Goal: Task Accomplishment & Management: Manage account settings

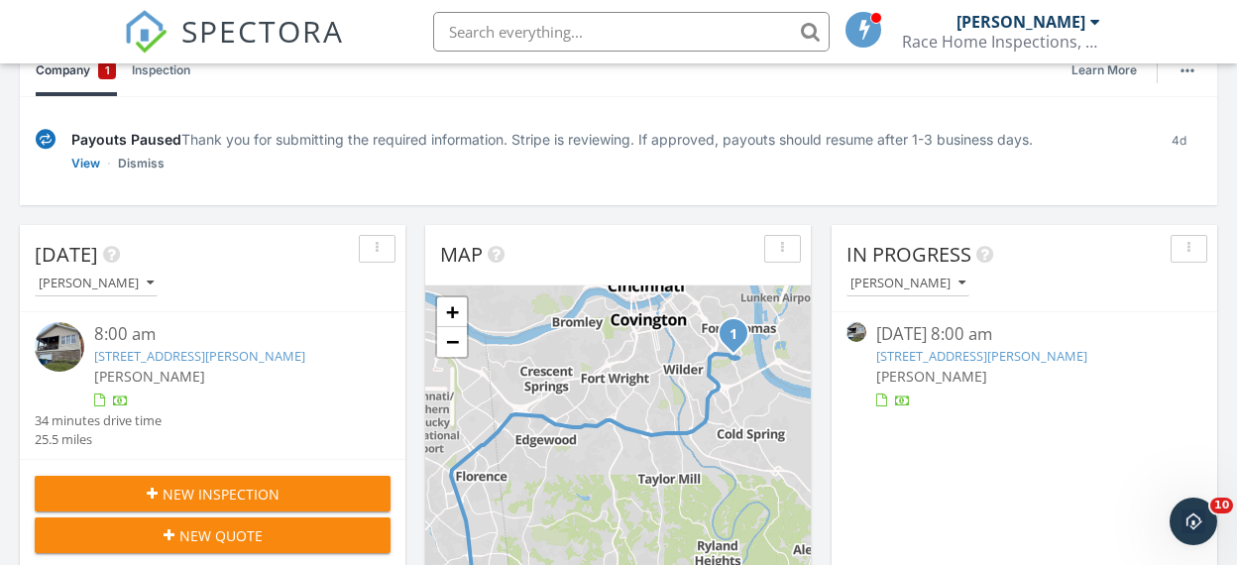
scroll to position [242, 0]
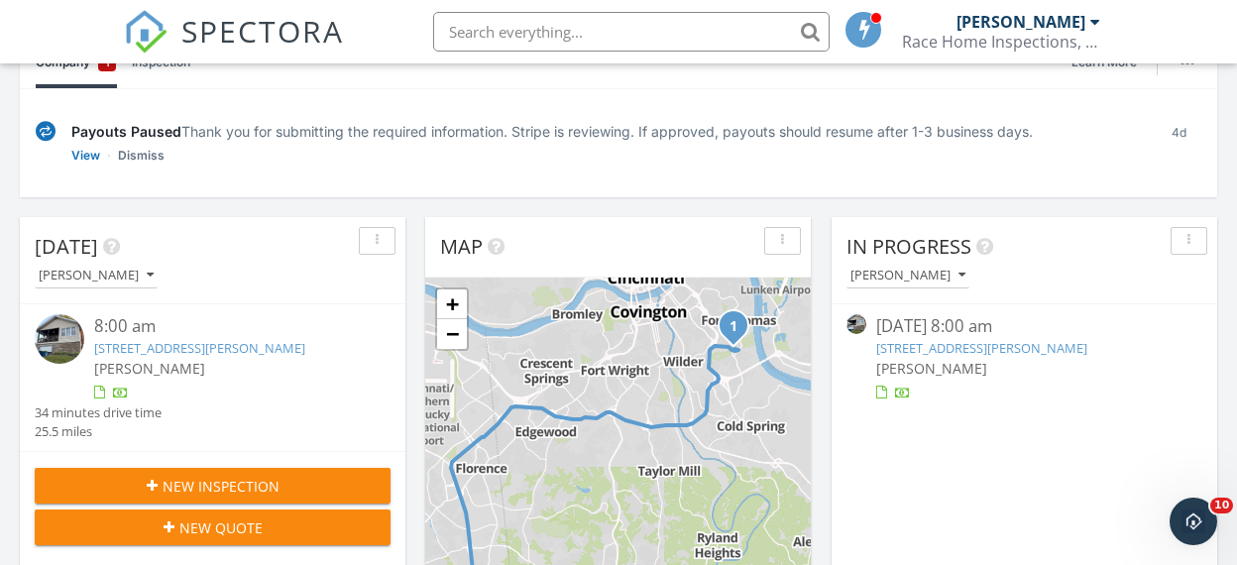
click at [66, 341] on img at bounding box center [60, 339] width 50 height 50
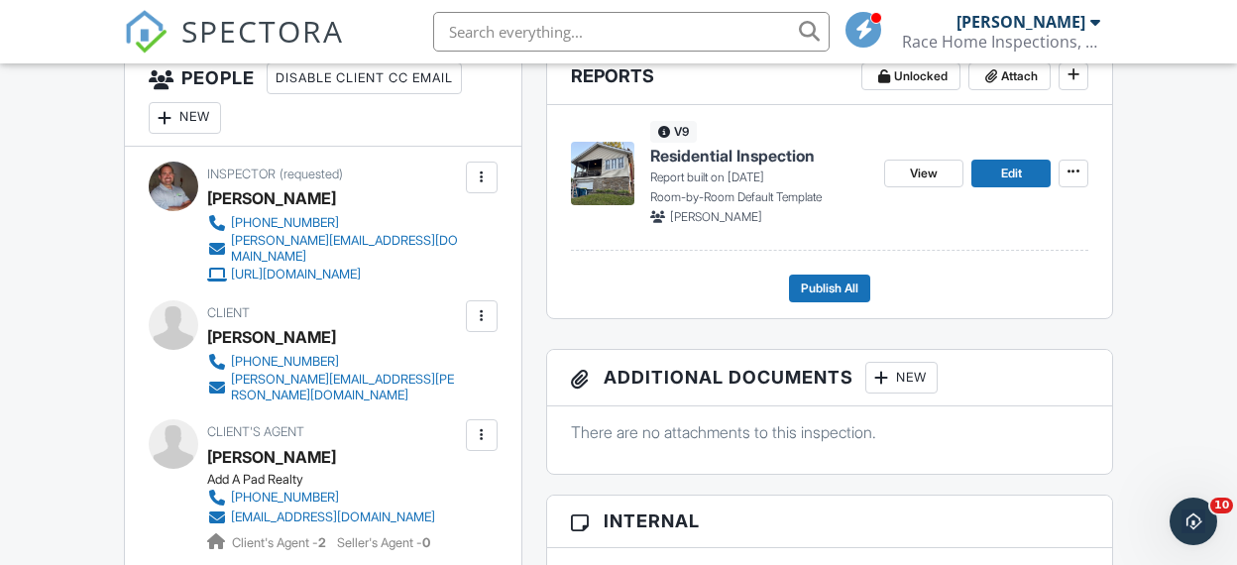
scroll to position [553, 0]
click at [935, 174] on span "View" at bounding box center [924, 173] width 28 height 20
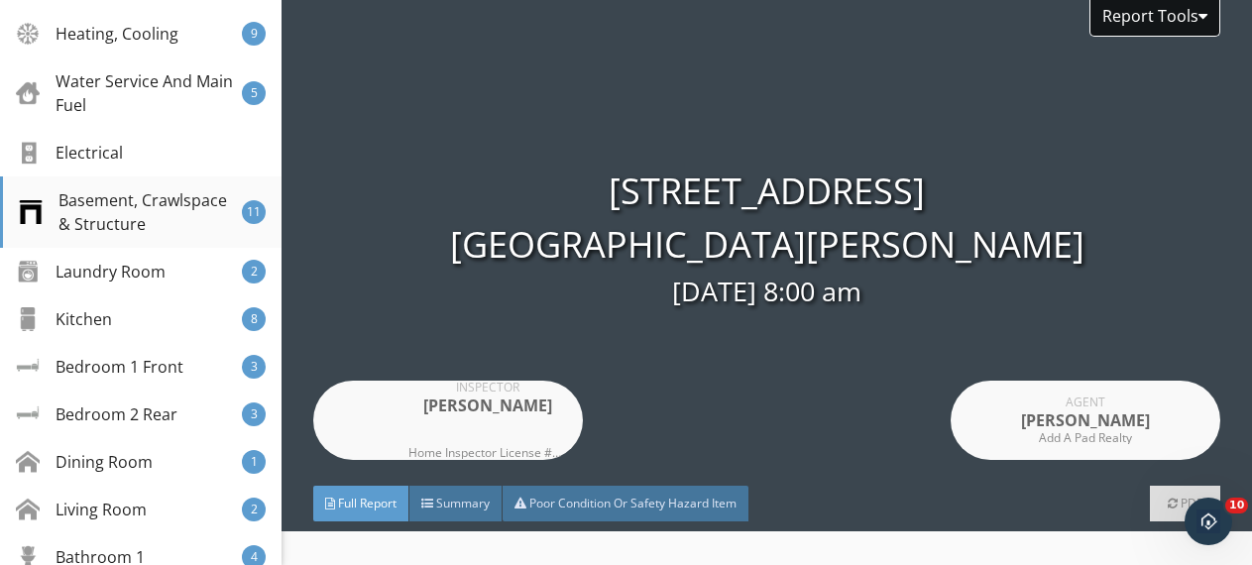
scroll to position [398, 0]
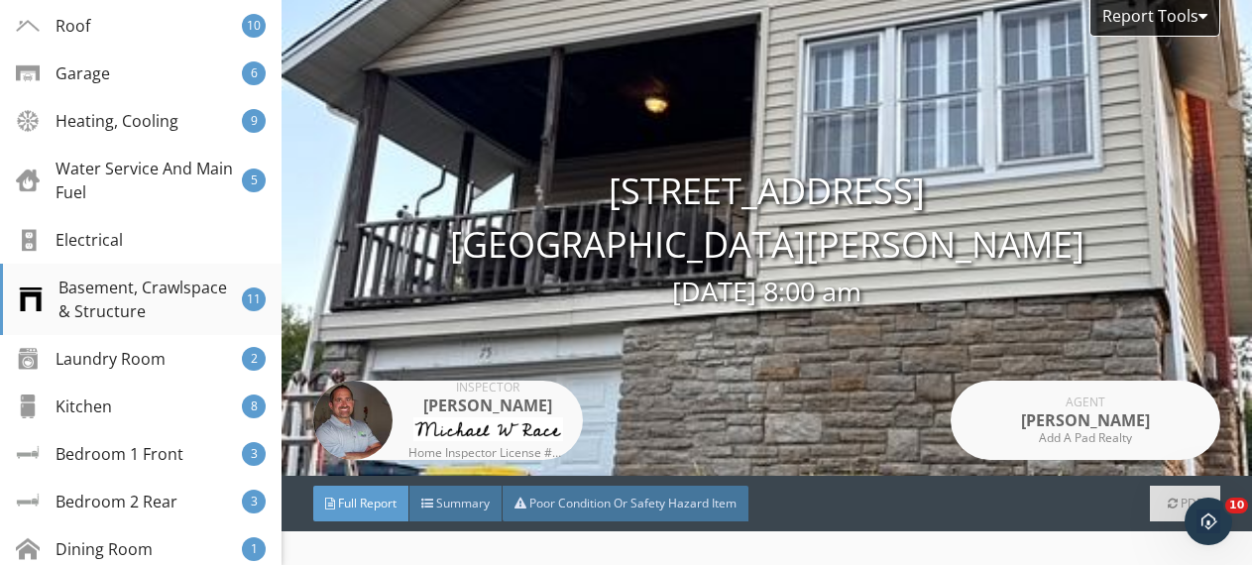
click at [105, 284] on div "Basement, Crawlspace & Structure" at bounding box center [130, 300] width 223 height 48
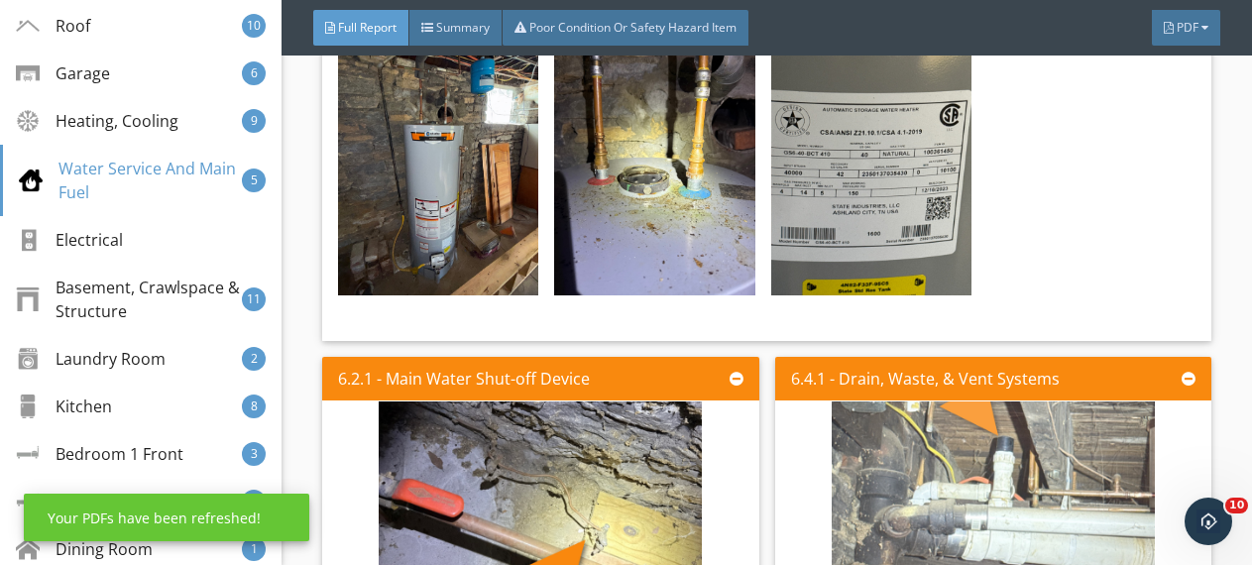
scroll to position [24700, 0]
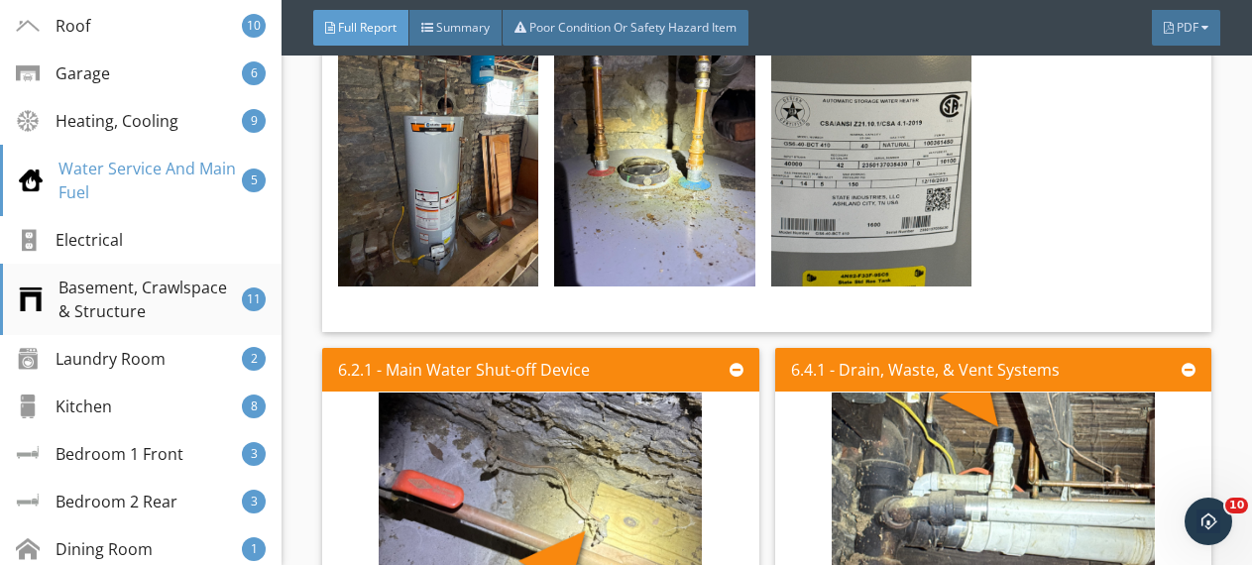
click at [95, 295] on div "Basement, Crawlspace & Structure" at bounding box center [130, 300] width 223 height 48
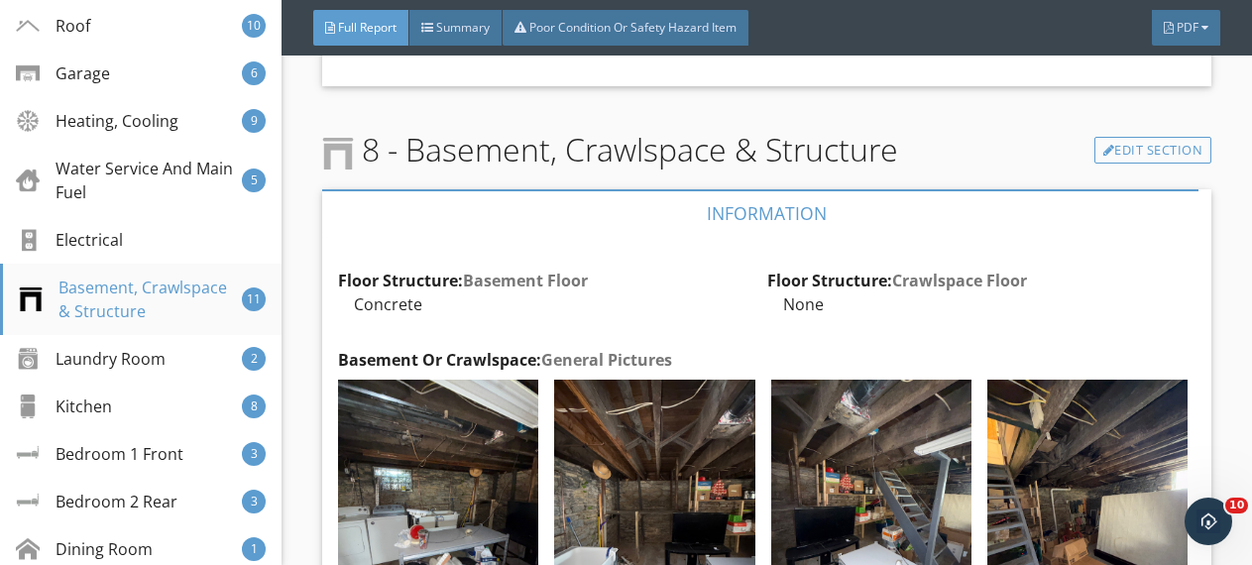
scroll to position [27560, 0]
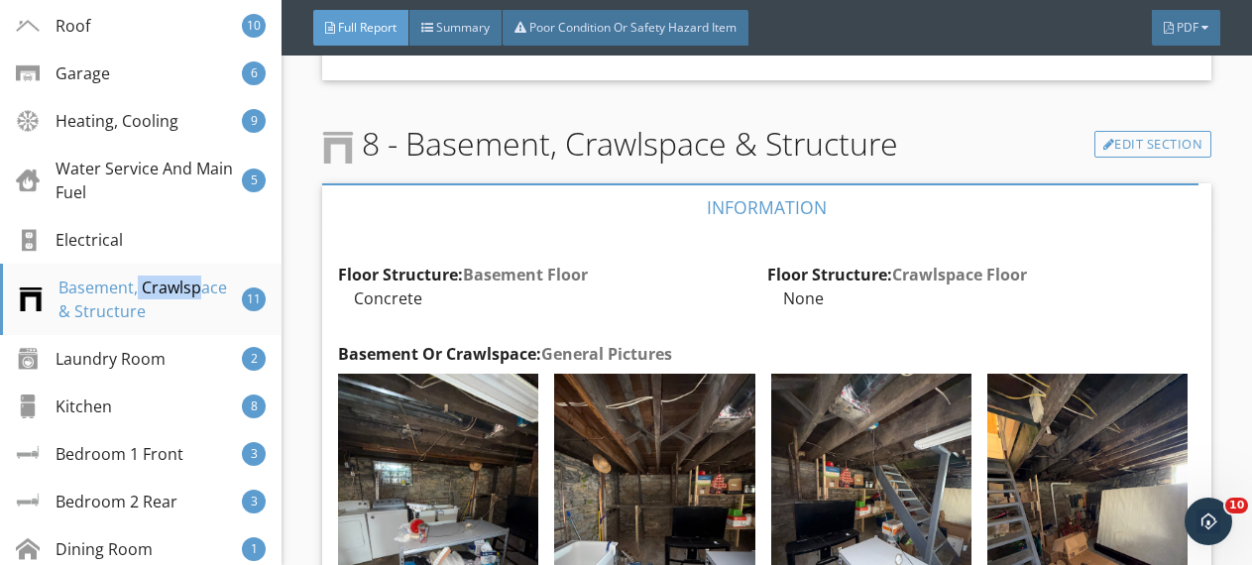
click at [95, 295] on div "Basement, Crawlspace & Structure" at bounding box center [130, 300] width 223 height 48
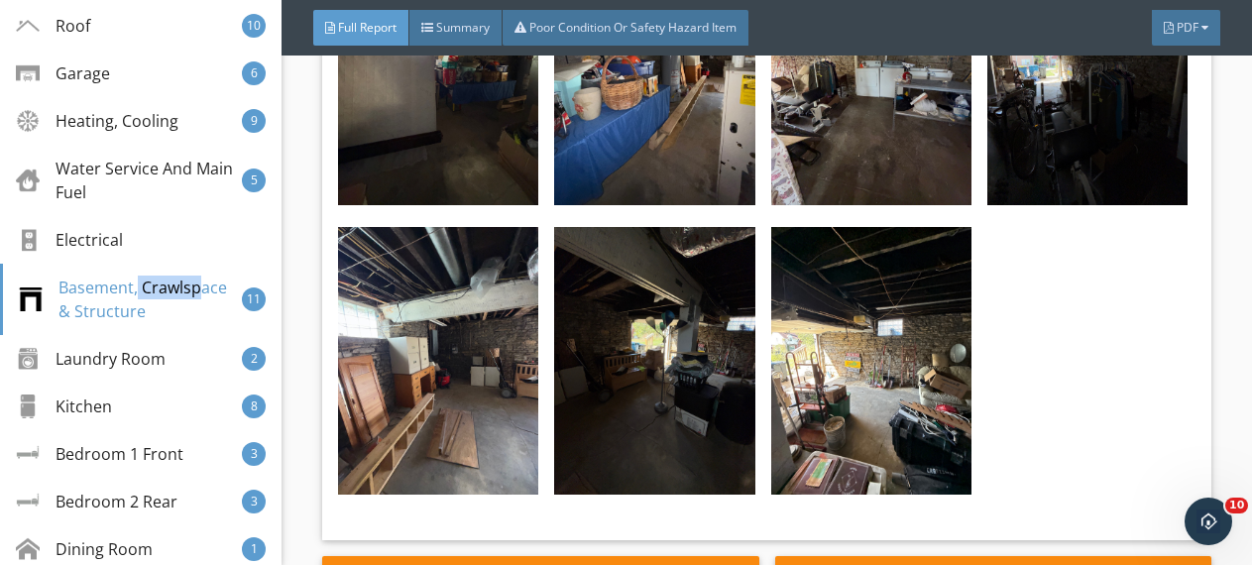
scroll to position [28616, 0]
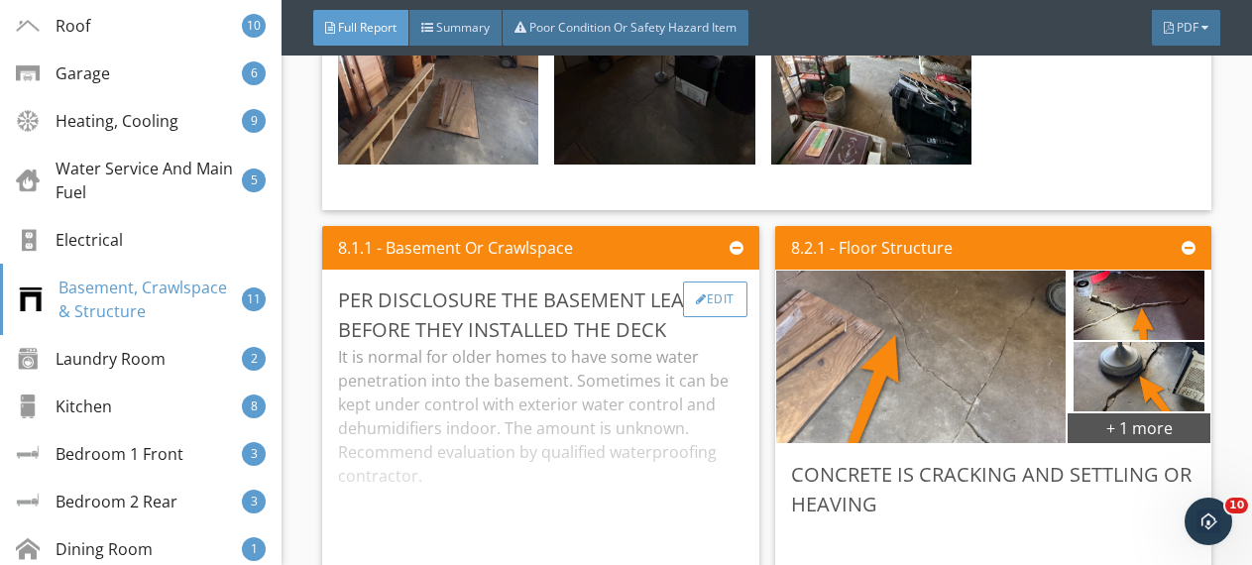
click at [700, 282] on div "Edit" at bounding box center [715, 300] width 64 height 36
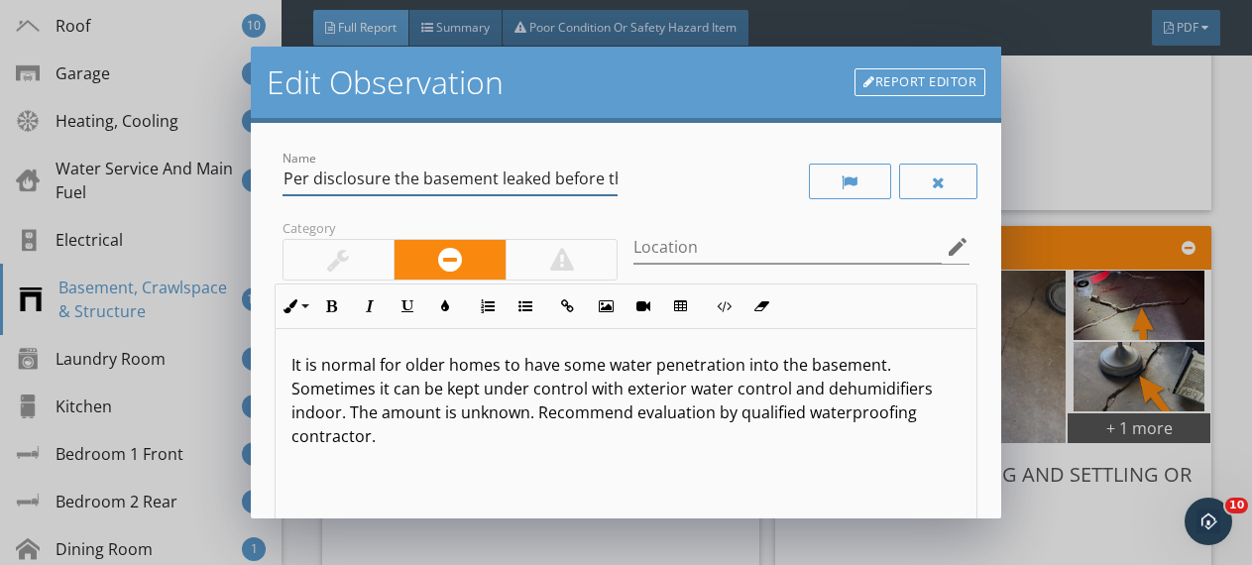
click at [610, 181] on input "Per disclosure the basement leaked before they installed the deck" at bounding box center [451, 179] width 336 height 33
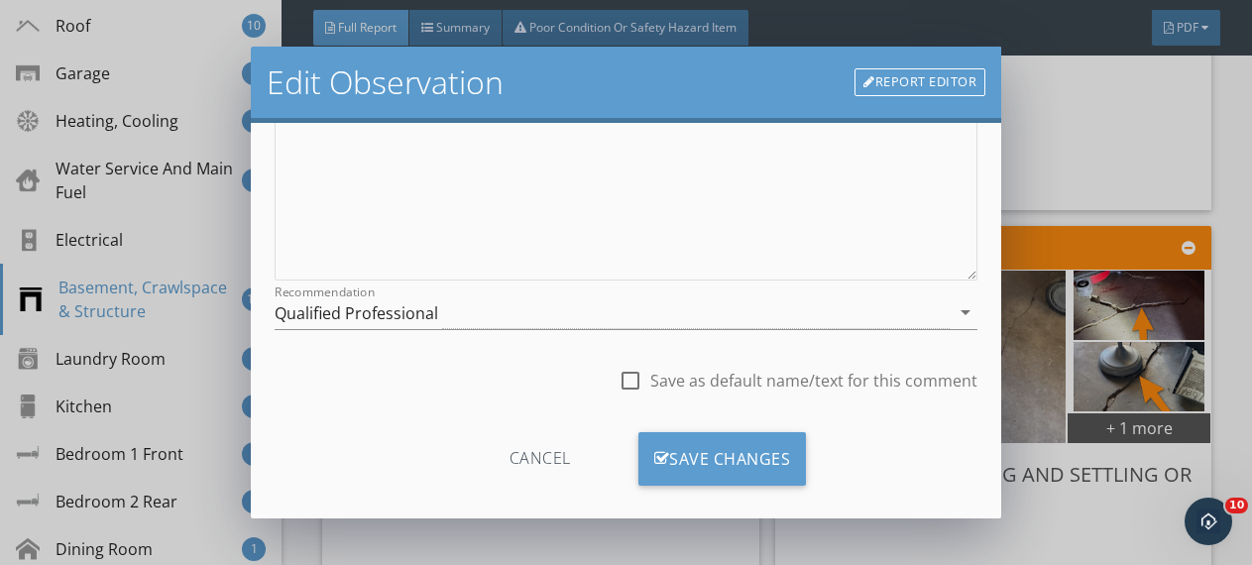
scroll to position [385, 0]
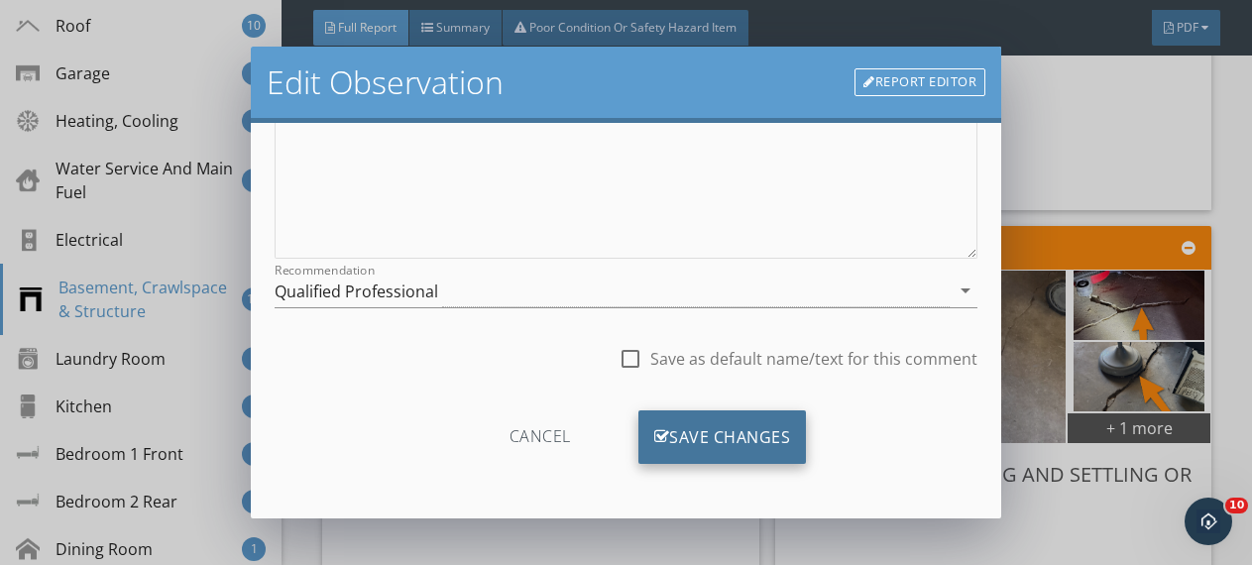
type input "Per disclosure the basement leaked before they replaced the deck"
click at [723, 436] on div "Save Changes" at bounding box center [723, 437] width 169 height 54
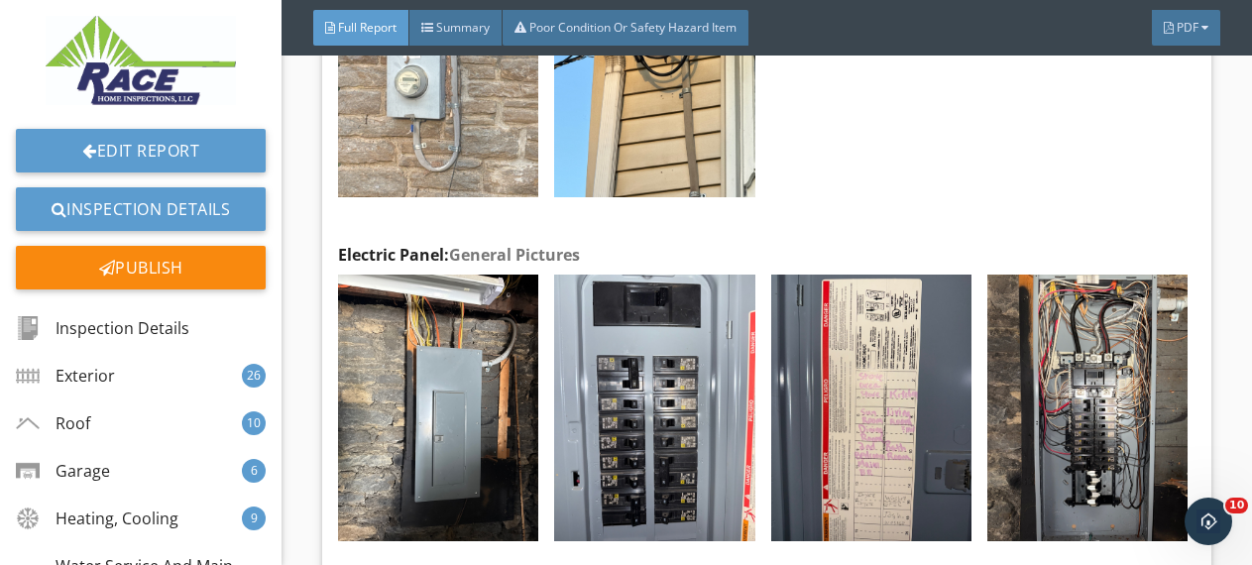
scroll to position [26919, 0]
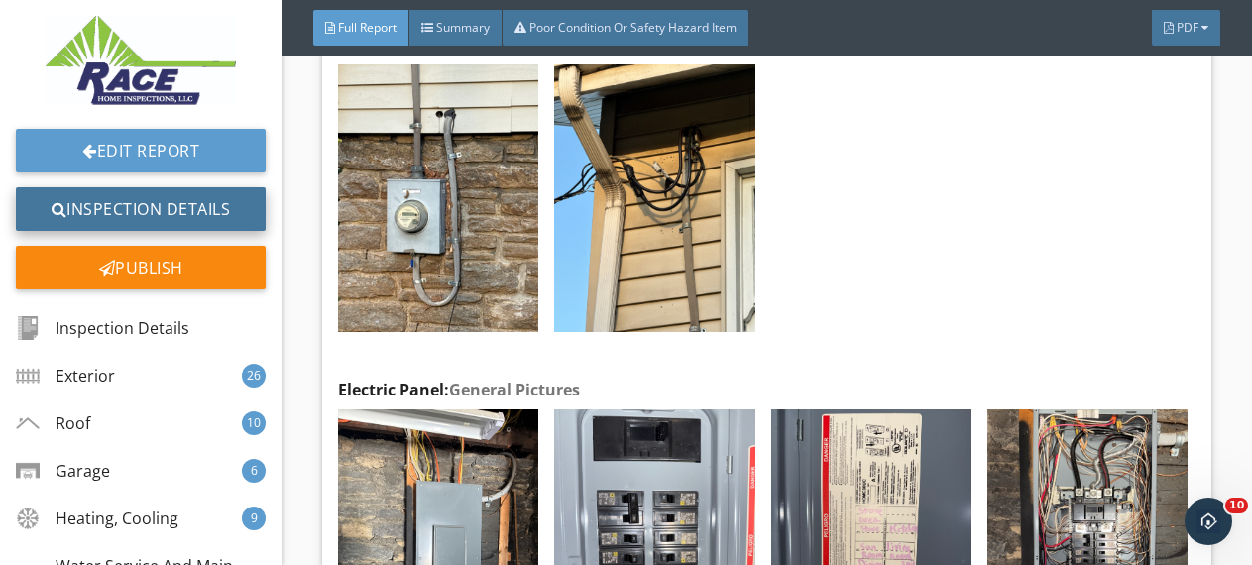
click at [139, 207] on link "Inspection Details" at bounding box center [141, 209] width 250 height 44
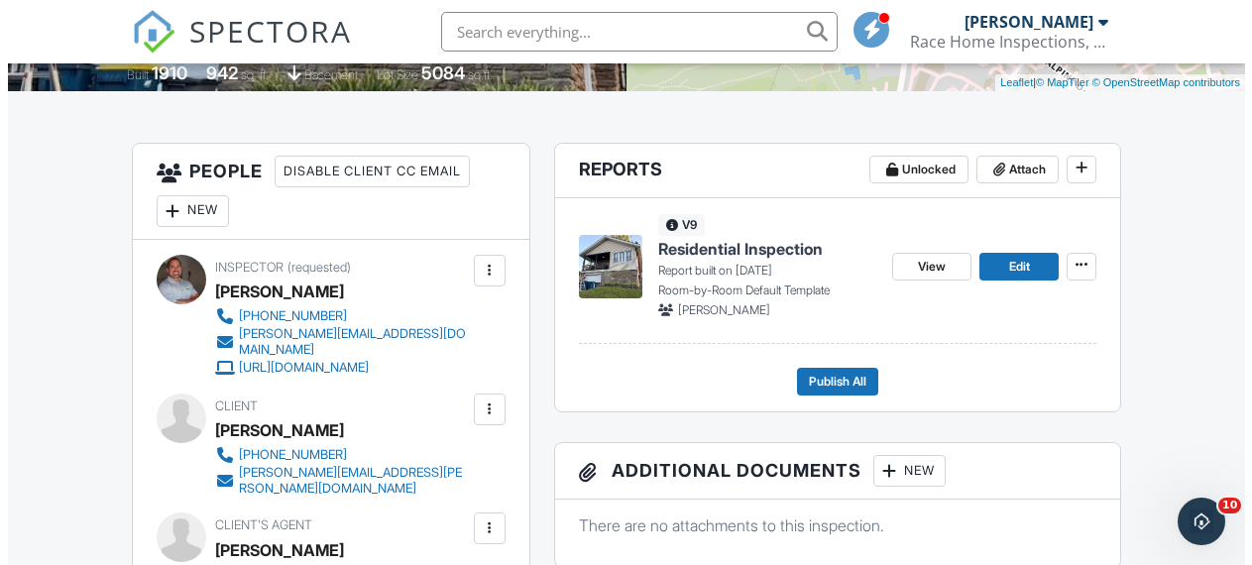
scroll to position [459, 0]
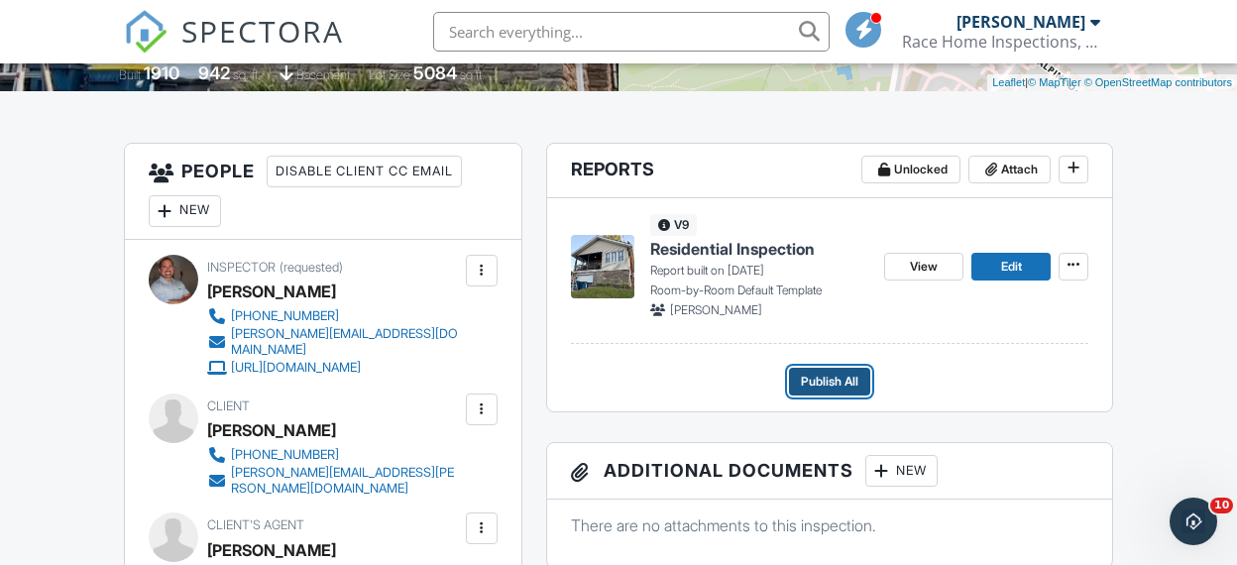
click at [837, 380] on span "Publish All" at bounding box center [830, 382] width 58 height 20
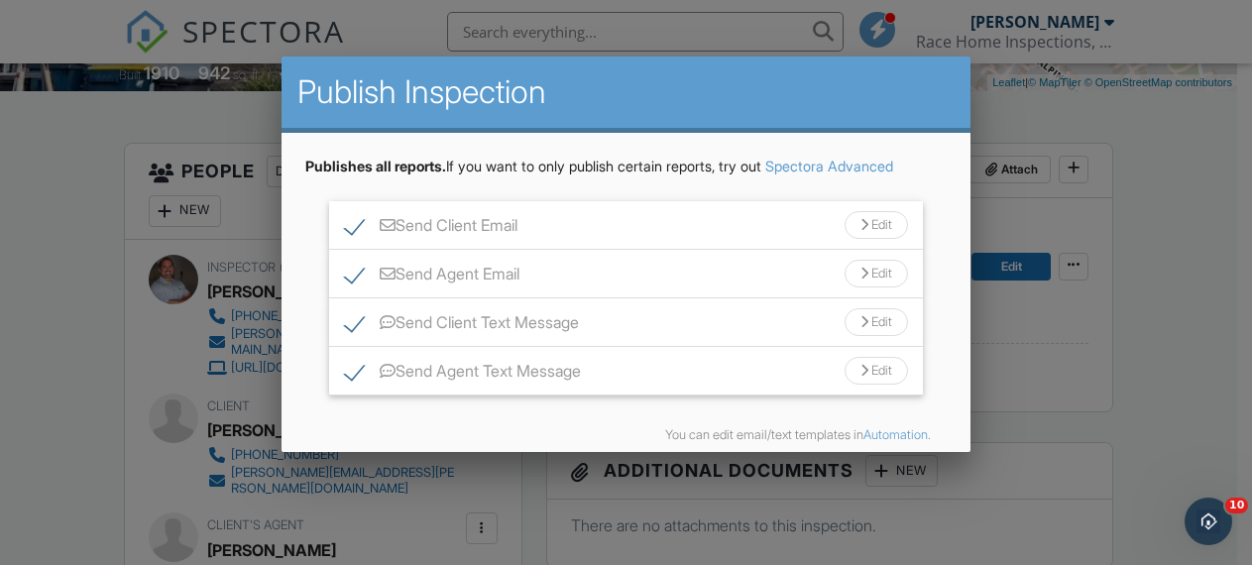
scroll to position [86, 0]
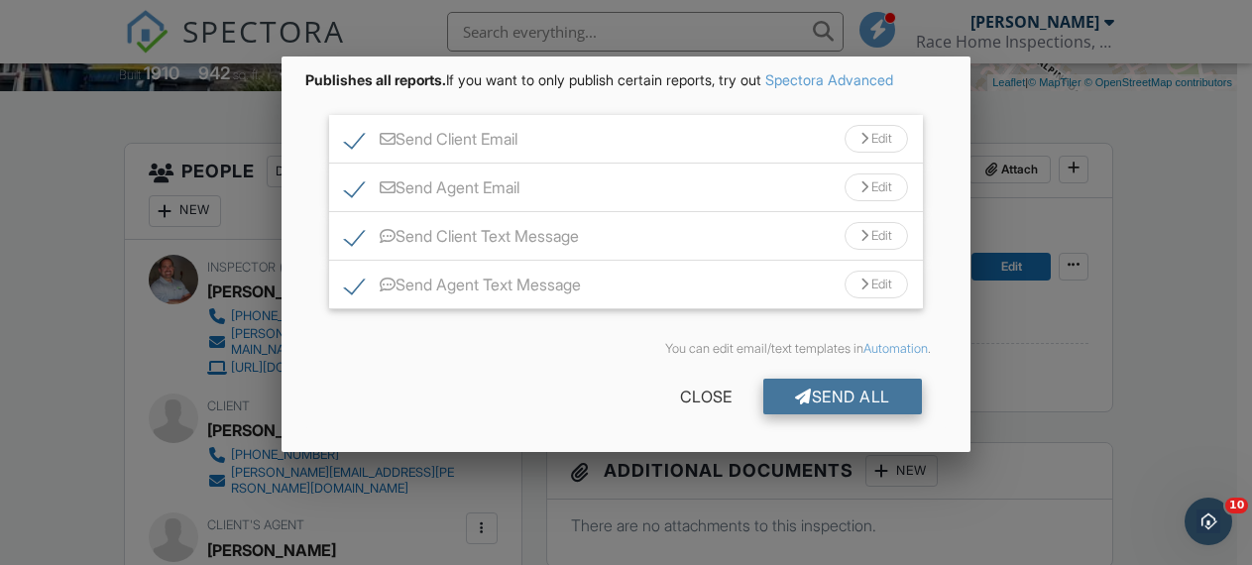
click at [825, 391] on div "Send All" at bounding box center [842, 397] width 159 height 36
